Goal: Entertainment & Leisure: Consume media (video, audio)

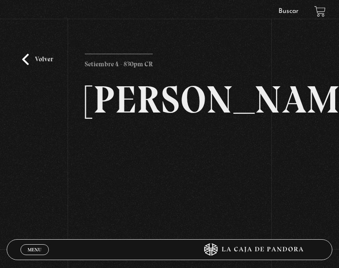
scroll to position [112, 0]
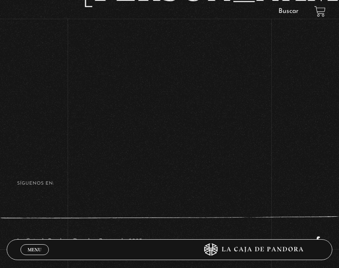
click at [53, 131] on div "Volver Setiembre 4 - 830pm CR [PERSON_NAME]" at bounding box center [169, 23] width 339 height 217
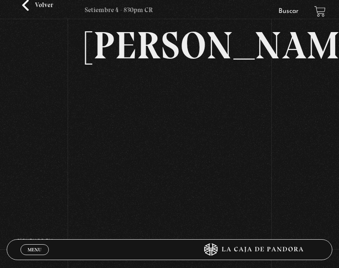
scroll to position [0, 0]
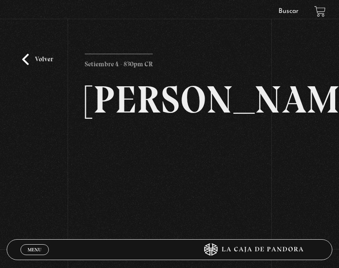
click at [33, 59] on link "Volver" at bounding box center [37, 59] width 31 height 11
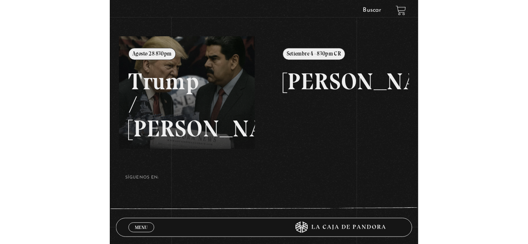
scroll to position [116, 0]
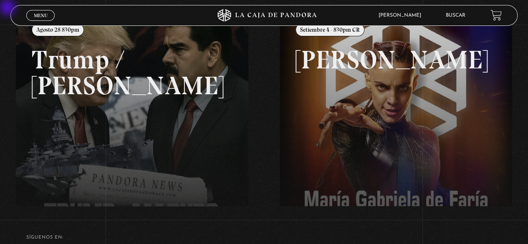
click at [40, 16] on span "Menu" at bounding box center [41, 15] width 14 height 5
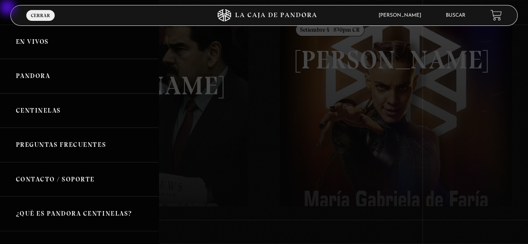
click at [47, 109] on link "Centinelas" at bounding box center [79, 111] width 159 height 35
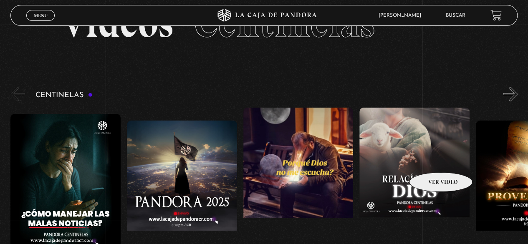
scroll to position [0, 626]
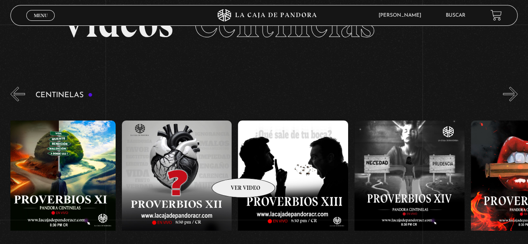
drag, startPoint x: 430, startPoint y: 160, endPoint x: 126, endPoint y: 165, distance: 303.5
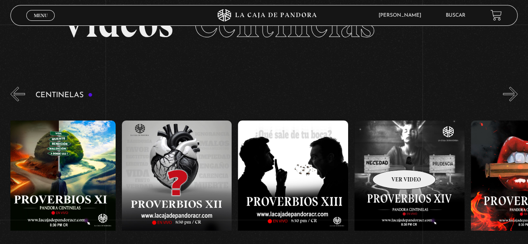
drag, startPoint x: 393, startPoint y: 157, endPoint x: 203, endPoint y: 160, distance: 189.9
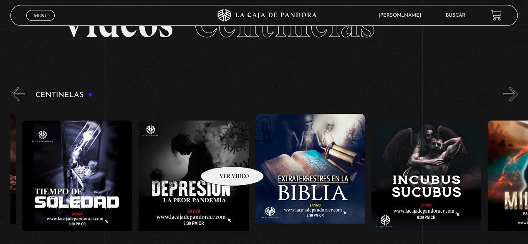
scroll to position [0, 4340]
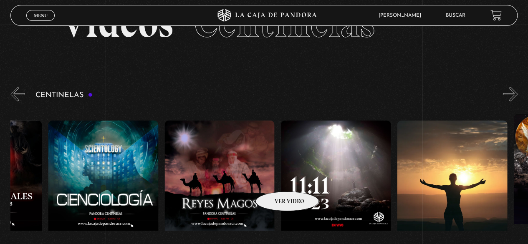
scroll to position [0, 5531]
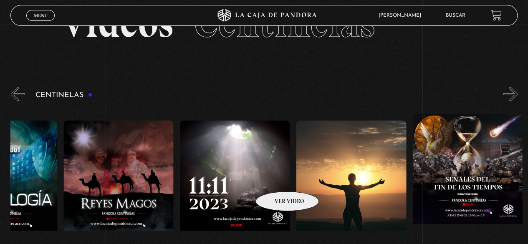
drag, startPoint x: 368, startPoint y: 172, endPoint x: 272, endPoint y: 179, distance: 96.7
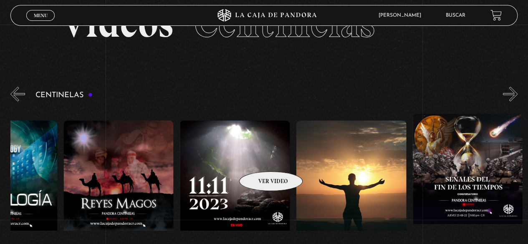
click at [260, 159] on figure at bounding box center [234, 196] width 110 height 150
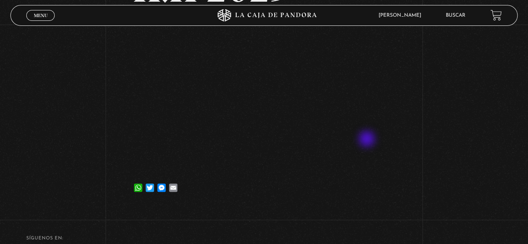
scroll to position [83, 0]
